Goal: Download file/media

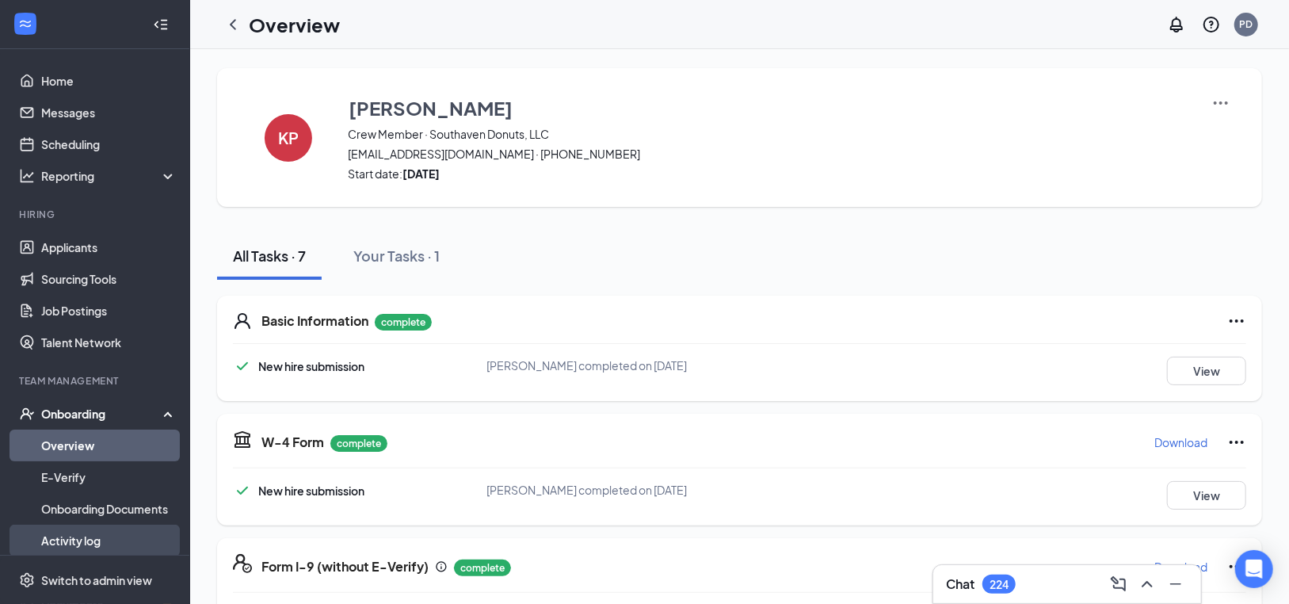
click at [67, 544] on link "Activity log" at bounding box center [109, 541] width 136 height 32
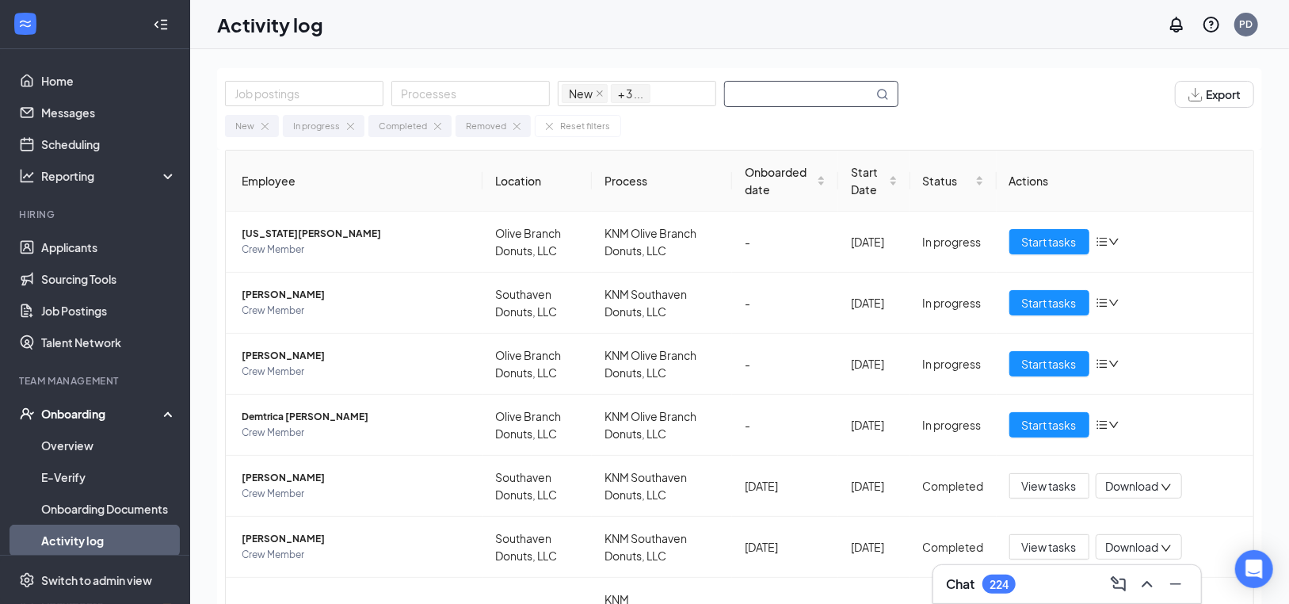
click at [791, 91] on input "text" at bounding box center [799, 94] width 148 height 25
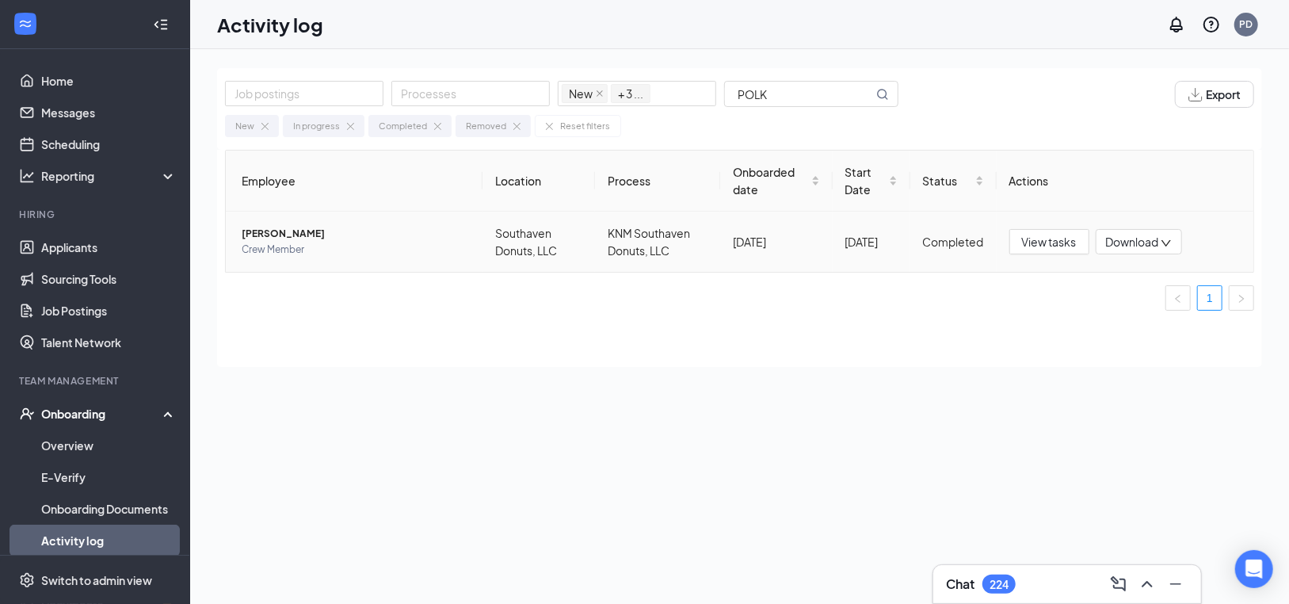
click at [1137, 239] on span "Download" at bounding box center [1132, 242] width 53 height 17
click at [1151, 311] on div "Download files" at bounding box center [1190, 314] width 171 height 19
click at [1132, 242] on span "Download" at bounding box center [1132, 242] width 53 height 17
click at [1137, 281] on div "Download summary" at bounding box center [1181, 279] width 171 height 19
drag, startPoint x: 803, startPoint y: 98, endPoint x: 568, endPoint y: 76, distance: 235.6
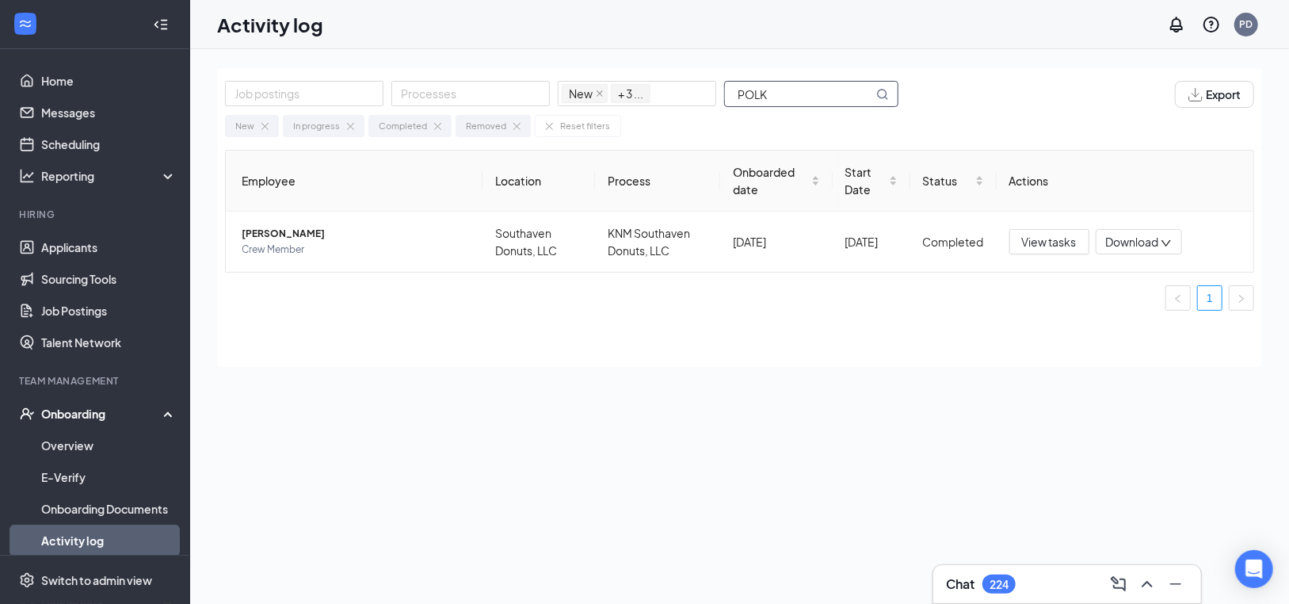
click at [586, 82] on div "Job postings Processes New In progress Completed Removed + 3 ... [GEOGRAPHIC_DA…" at bounding box center [569, 94] width 689 height 27
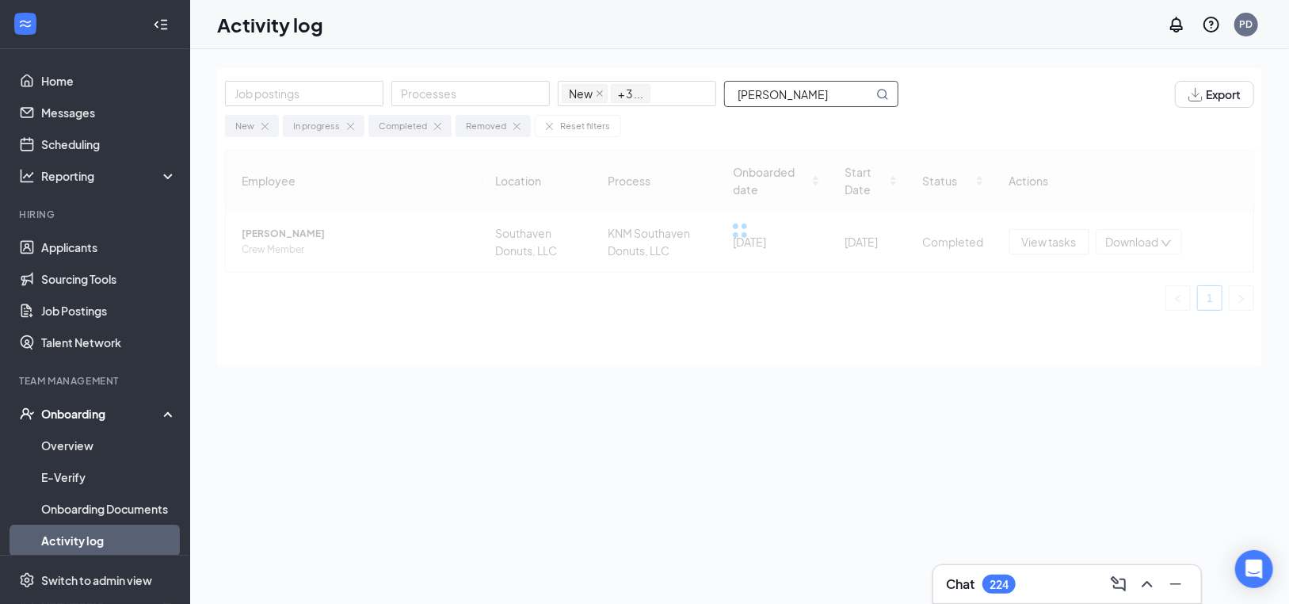
type input "[PERSON_NAME]"
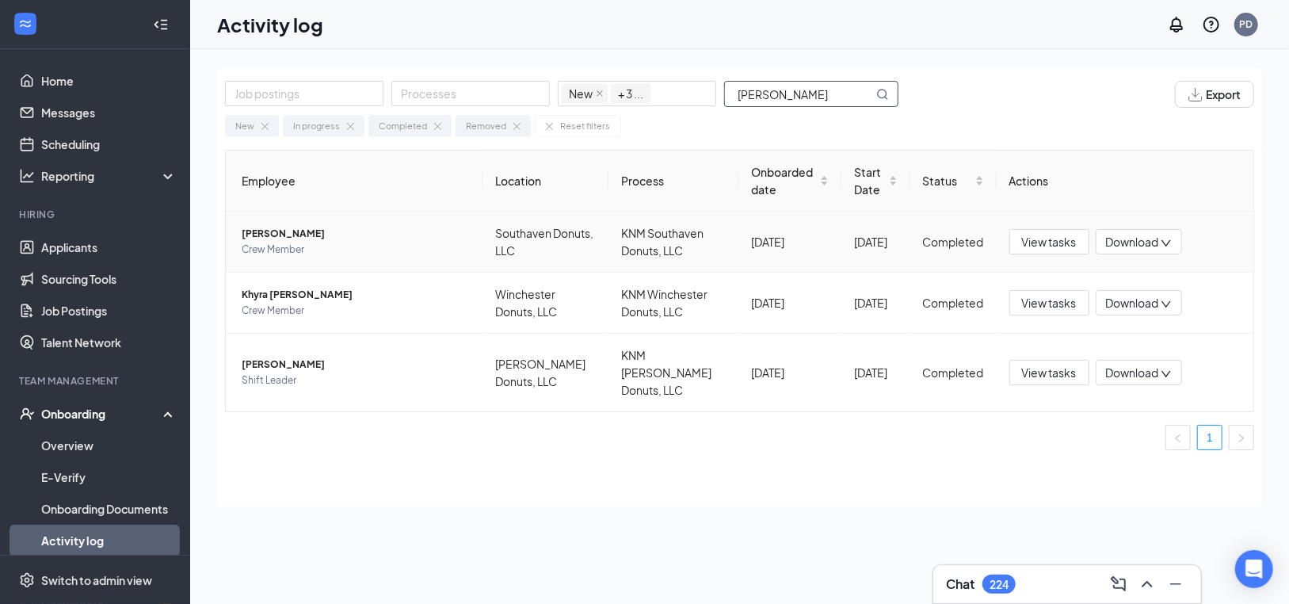
click at [1125, 238] on span "Download" at bounding box center [1132, 242] width 53 height 17
click at [1144, 313] on div "Download files" at bounding box center [1181, 314] width 171 height 19
click at [1129, 239] on span "Download" at bounding box center [1132, 242] width 53 height 17
click at [1128, 277] on div "Download summary" at bounding box center [1181, 279] width 171 height 19
